Goal: Find specific page/section: Find specific page/section

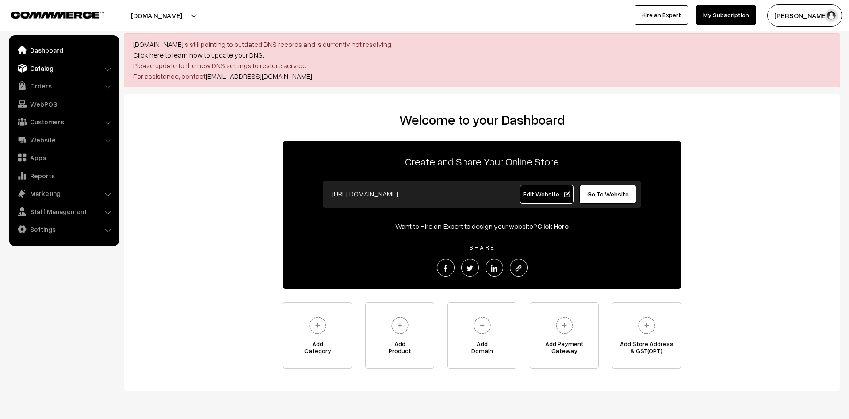
click at [44, 68] on link "Catalog" at bounding box center [63, 68] width 105 height 16
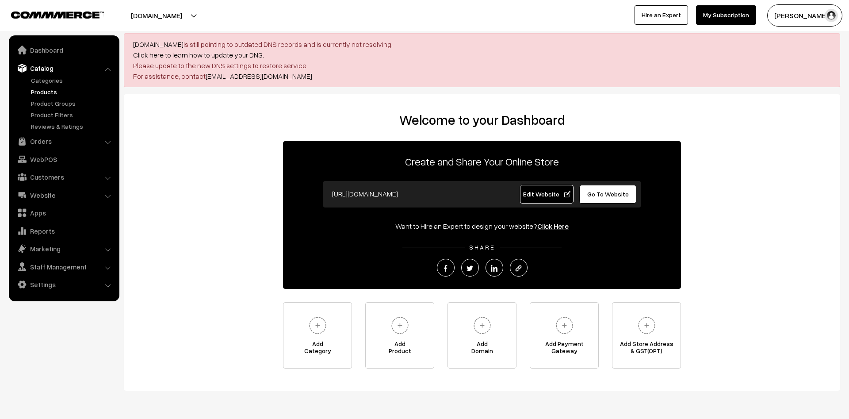
click at [53, 91] on link "Products" at bounding box center [73, 91] width 88 height 9
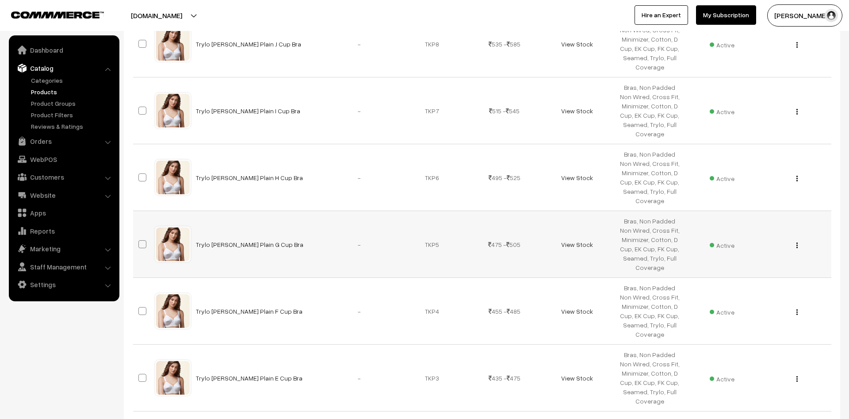
scroll to position [610, 0]
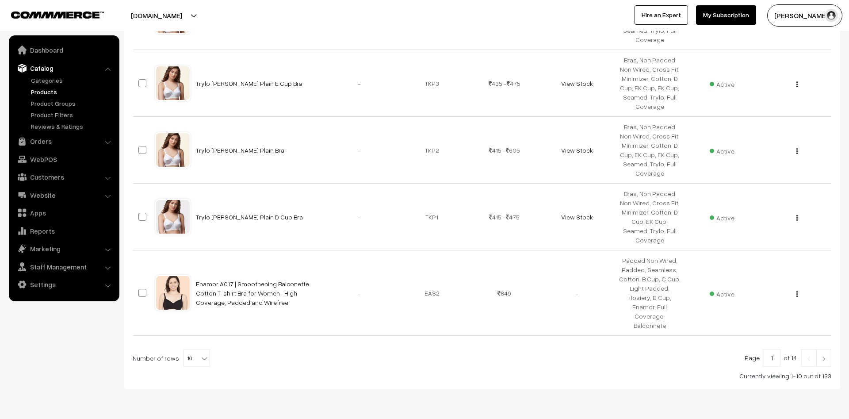
click at [824, 356] on img at bounding box center [824, 358] width 8 height 5
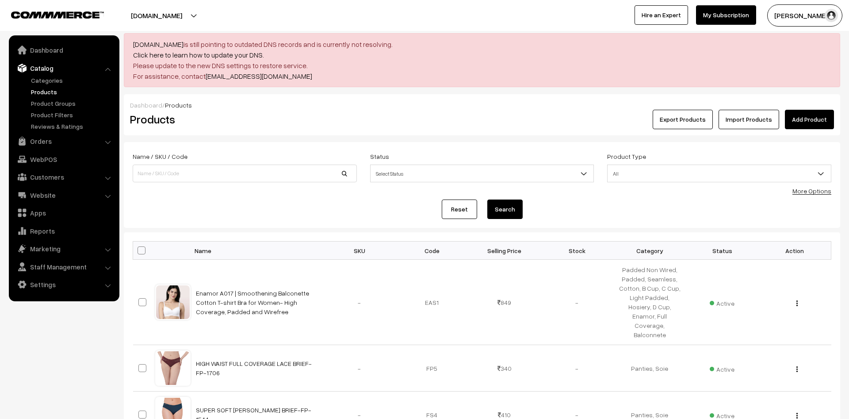
click at [483, 178] on span "Select Status" at bounding box center [482, 173] width 223 height 15
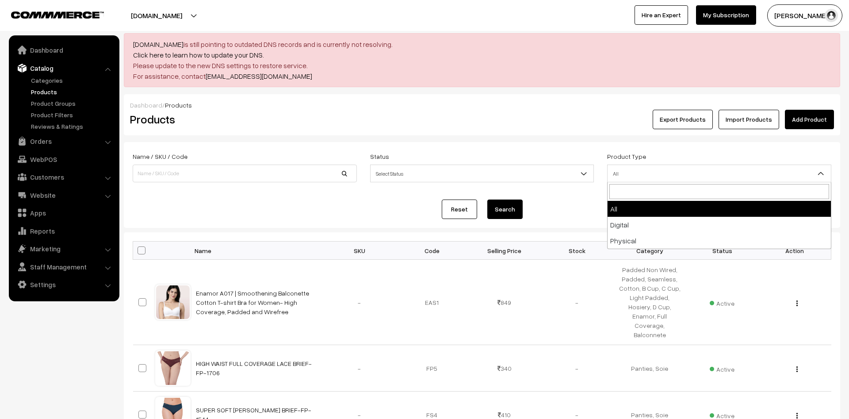
click at [663, 174] on span "All" at bounding box center [719, 173] width 223 height 15
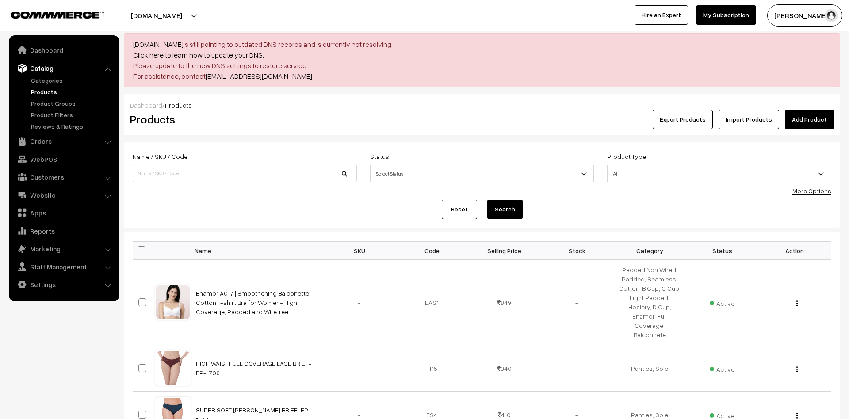
click at [693, 147] on form "Name / SKU / Code Status Select Status Active Inactive Select Status Product Ty…" at bounding box center [482, 185] width 717 height 86
click at [219, 181] on input at bounding box center [245, 174] width 224 height 18
click at [805, 191] on link "More Options" at bounding box center [812, 191] width 39 height 8
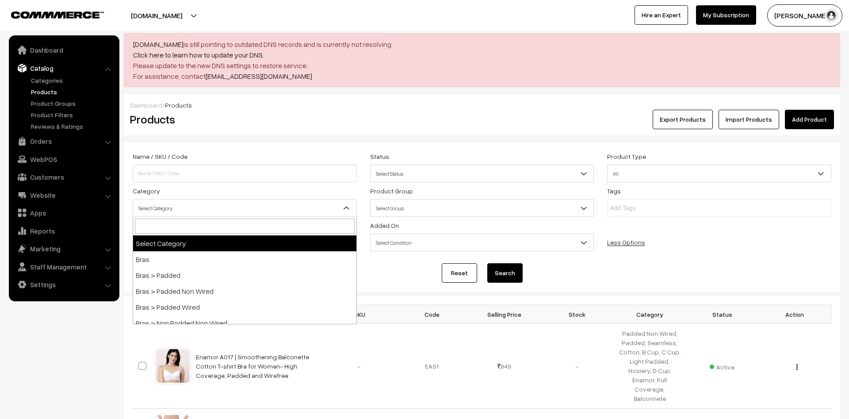
click at [343, 211] on b at bounding box center [346, 207] width 9 height 9
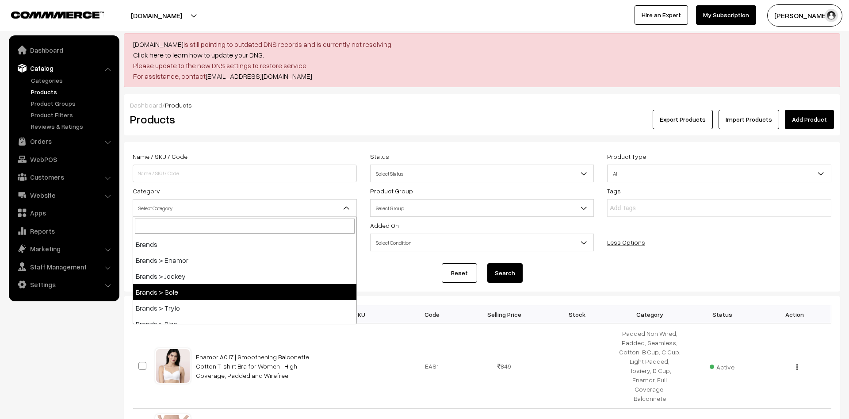
scroll to position [637, 0]
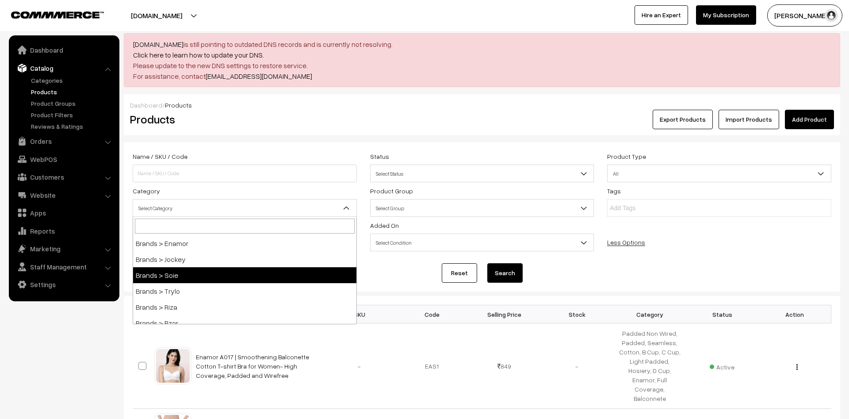
select select "42"
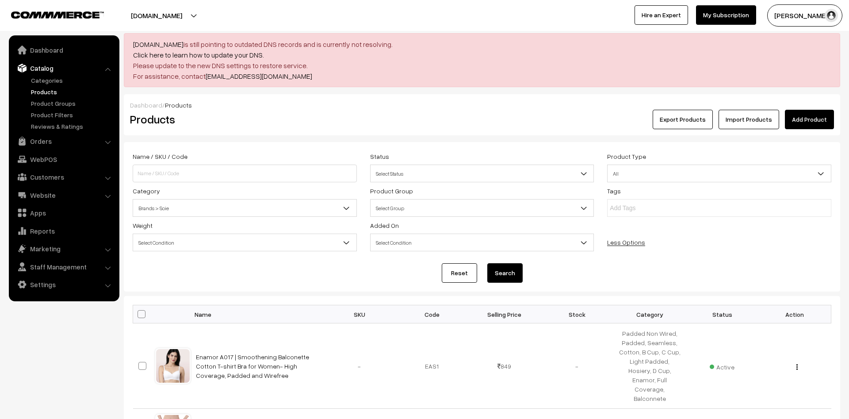
click at [503, 277] on button "Search" at bounding box center [505, 272] width 35 height 19
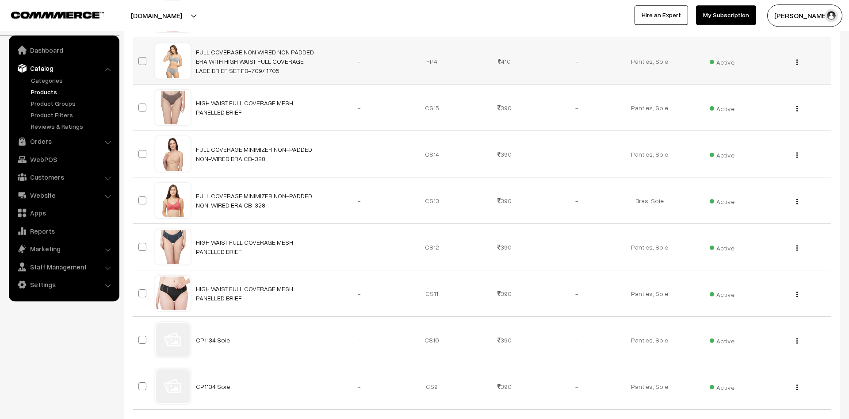
scroll to position [451, 0]
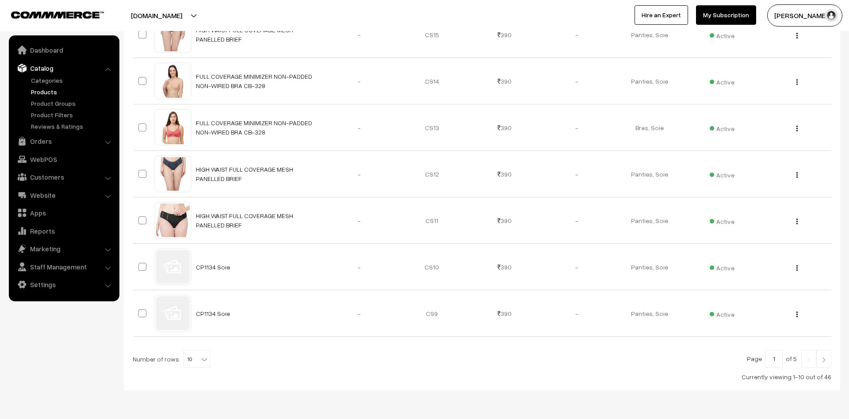
click at [825, 355] on link at bounding box center [824, 359] width 15 height 18
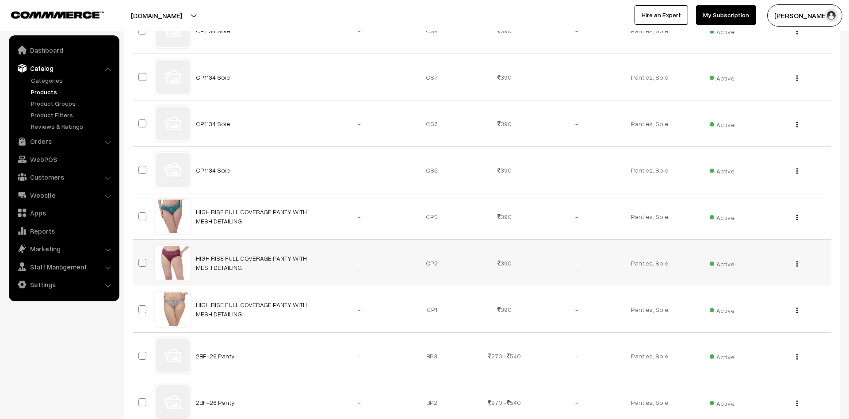
scroll to position [480, 0]
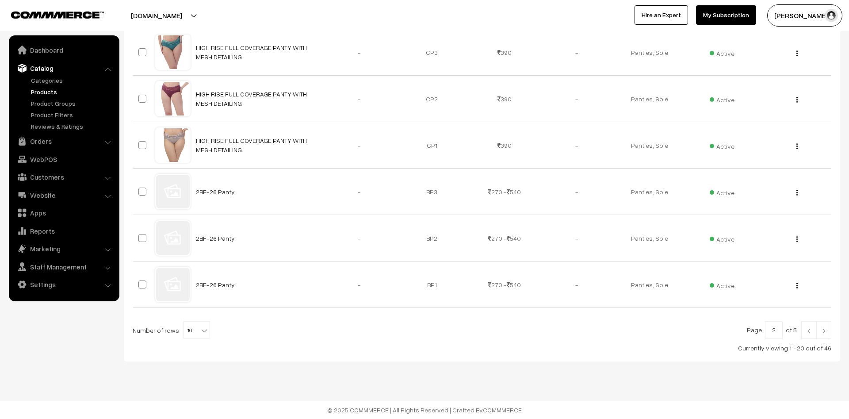
click at [823, 329] on img at bounding box center [824, 330] width 8 height 5
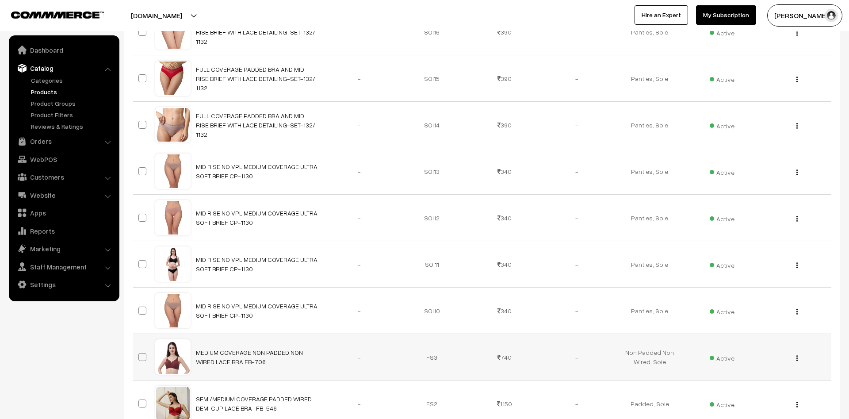
scroll to position [480, 0]
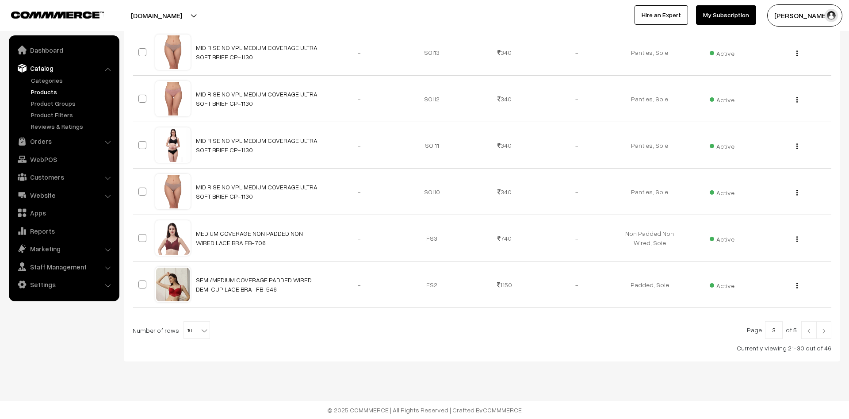
click at [830, 334] on link at bounding box center [824, 330] width 15 height 18
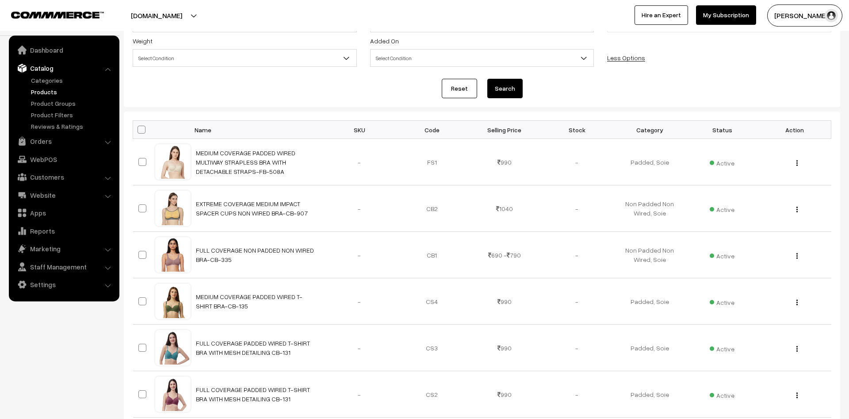
scroll to position [164, 0]
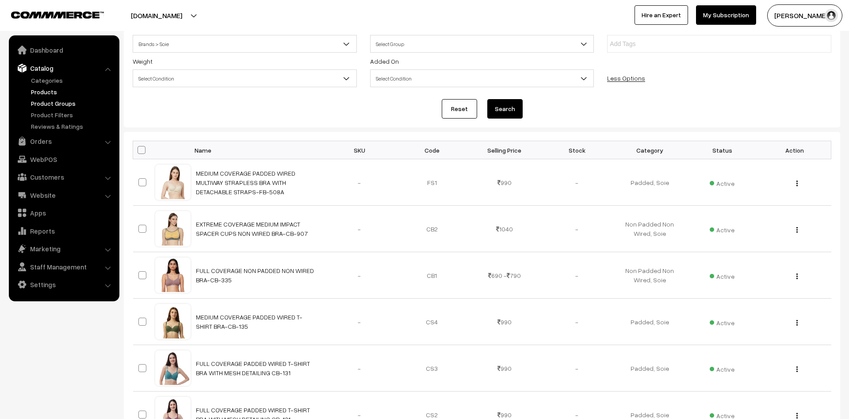
click at [57, 101] on link "Product Groups" at bounding box center [73, 103] width 88 height 9
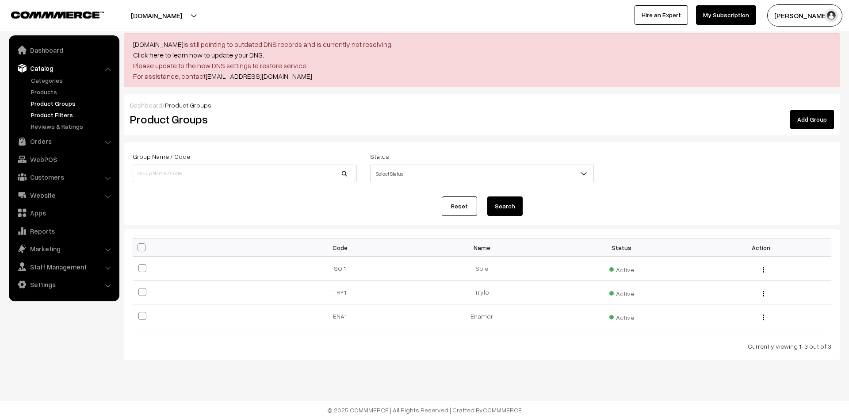
click at [68, 117] on link "Product Filters" at bounding box center [73, 114] width 88 height 9
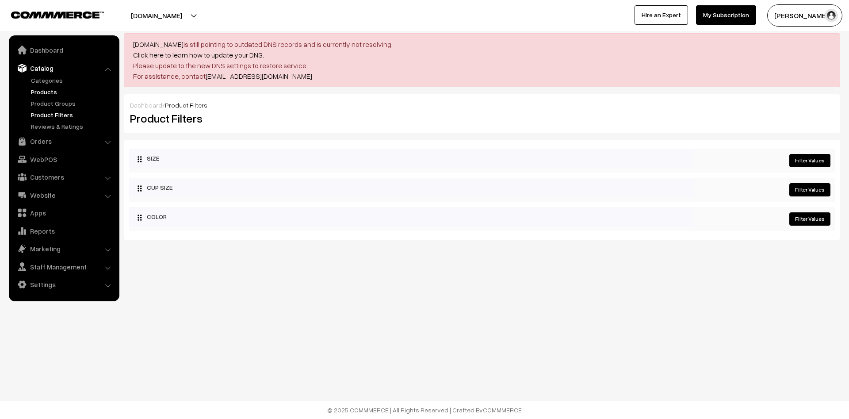
click at [52, 91] on link "Products" at bounding box center [73, 91] width 88 height 9
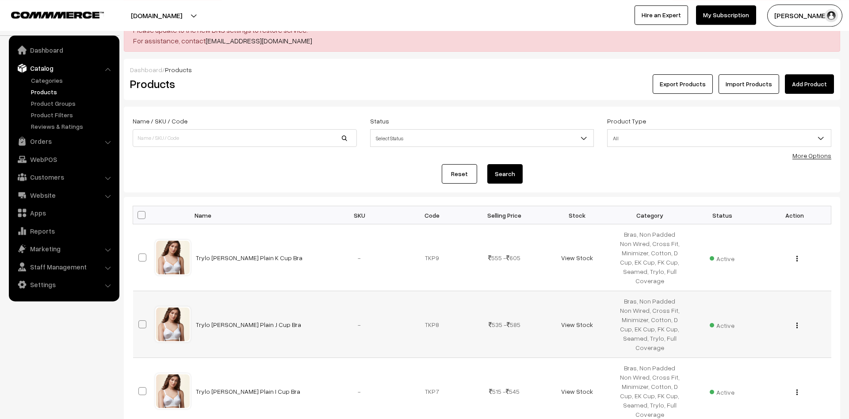
scroll to position [45, 0]
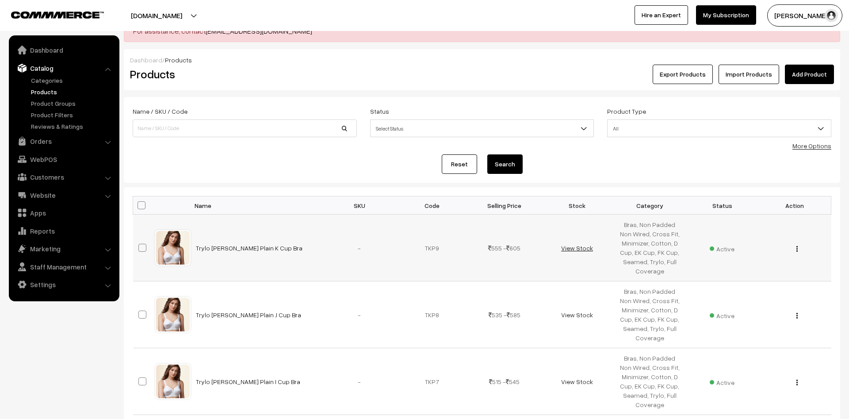
click at [581, 248] on link "View Stock" at bounding box center [577, 248] width 32 height 8
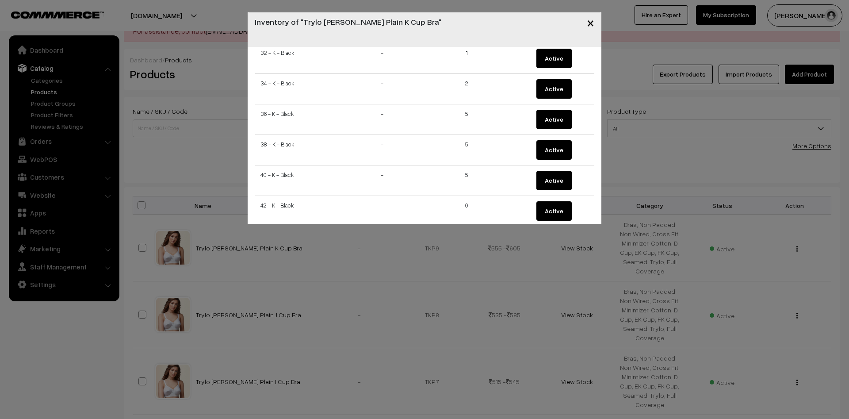
scroll to position [267, 0]
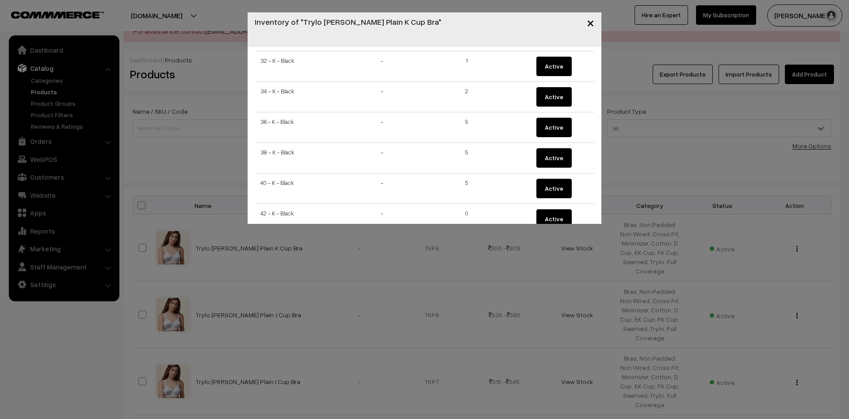
click at [589, 21] on span "×" at bounding box center [591, 22] width 8 height 16
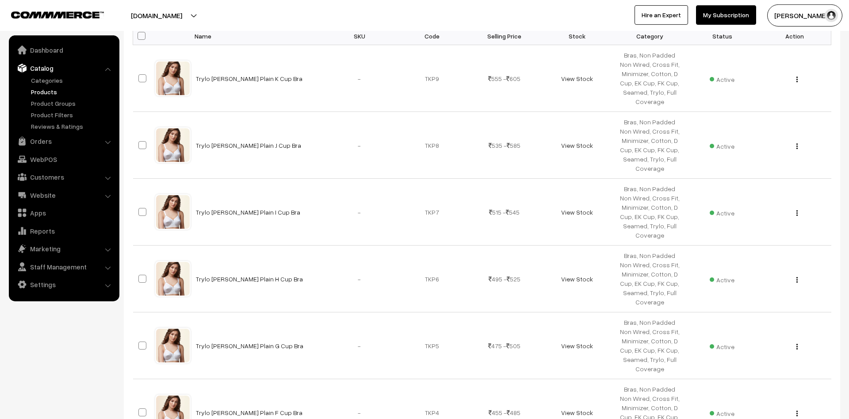
scroll to position [114, 0]
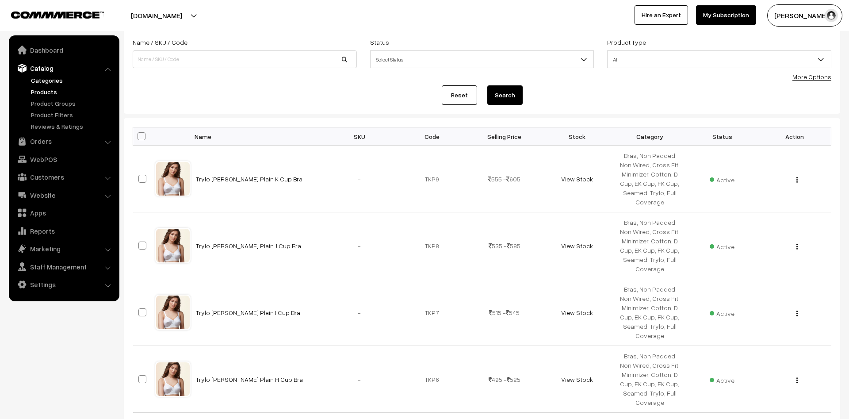
click at [53, 80] on link "Categories" at bounding box center [73, 80] width 88 height 9
